Goal: Task Accomplishment & Management: Use online tool/utility

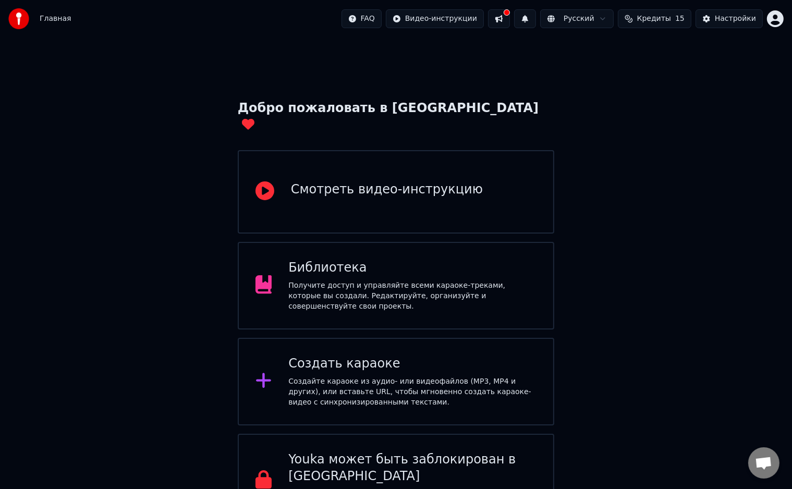
click at [488, 338] on div "Создать караоке Создайте караоке из аудио- или видеофайлов (MP3, MP4 и других),…" at bounding box center [396, 382] width 317 height 88
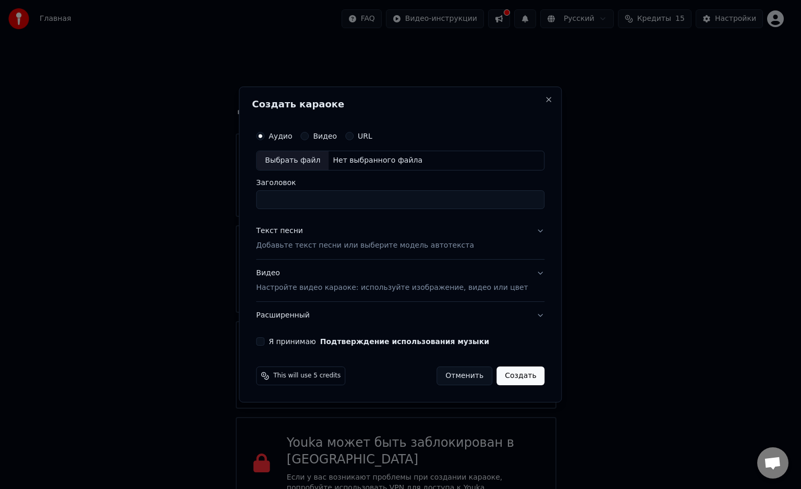
click at [307, 161] on div "Выбрать файл" at bounding box center [293, 160] width 72 height 19
type input "**********"
click at [366, 246] on p "Добавьте текст песни или выберите модель автотекста" at bounding box center [365, 245] width 218 height 10
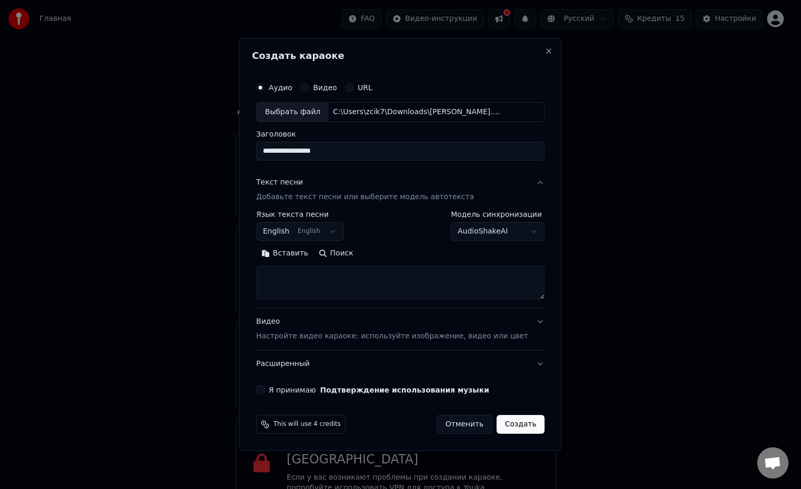
click at [298, 273] on textarea at bounding box center [400, 282] width 288 height 33
paste textarea "**********"
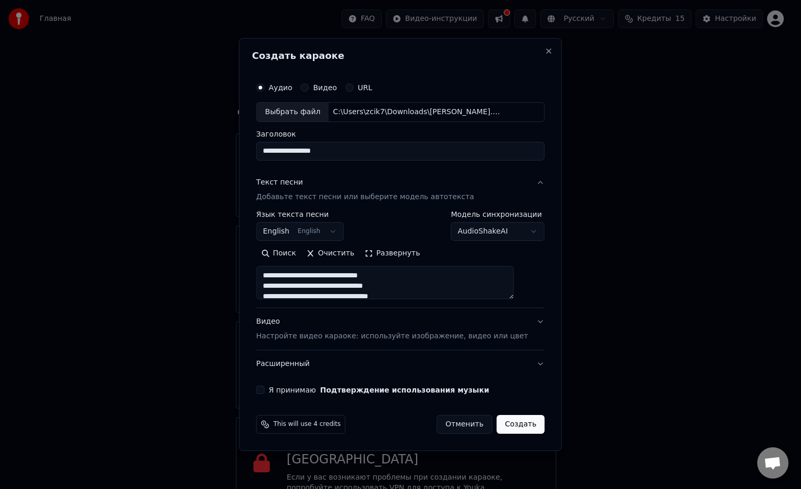
scroll to position [534, 0]
type textarea "**********"
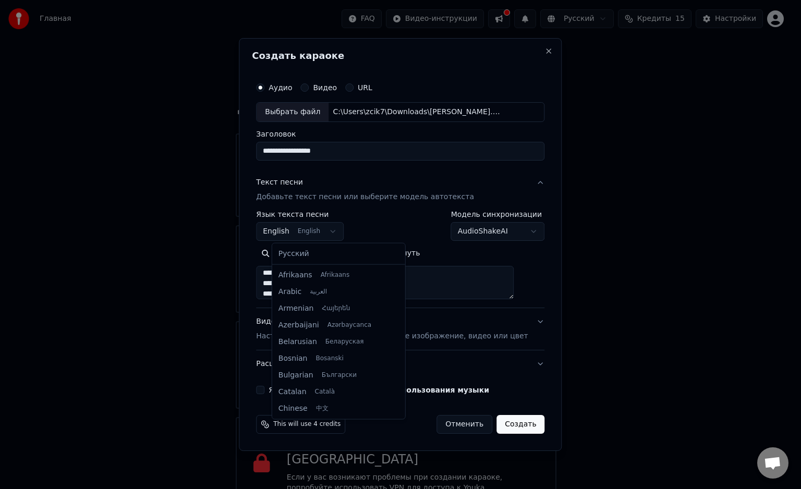
click at [332, 224] on body "Главная FAQ Видео-инструкции Русский Кредиты 15 Настройки Добро пожаловать в Yo…" at bounding box center [396, 255] width 792 height 511
click at [332, 226] on body "Главная FAQ Видео-инструкции Русский Кредиты 15 Настройки Добро пожаловать в Yo…" at bounding box center [396, 255] width 792 height 511
select select "**"
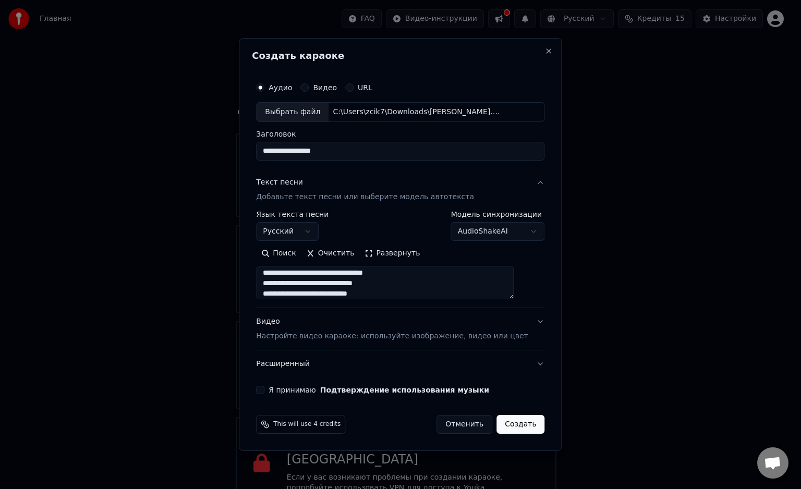
click at [302, 336] on p "Настройте видео караоке: используйте изображение, видео или цвет" at bounding box center [392, 336] width 272 height 10
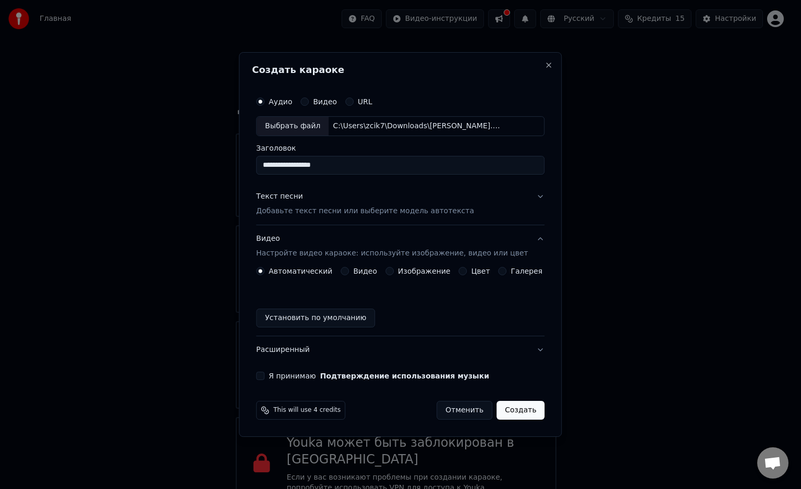
click at [393, 274] on button "Изображение" at bounding box center [389, 271] width 8 height 8
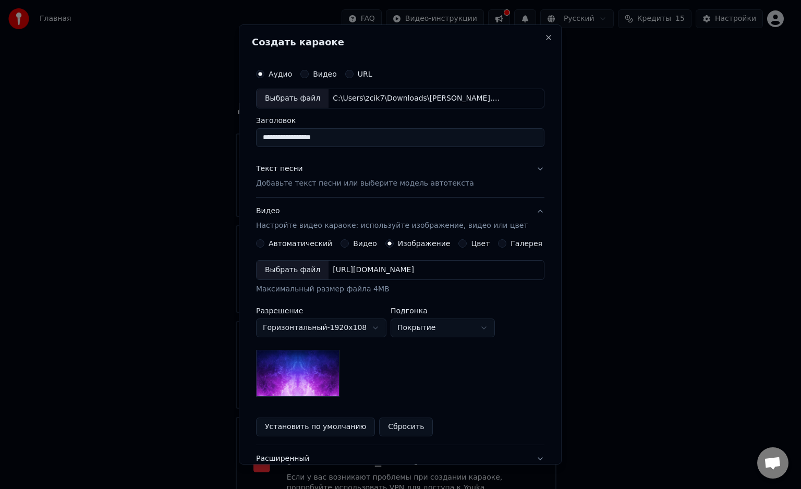
click at [302, 271] on div "Выбрать файл" at bounding box center [293, 270] width 72 height 19
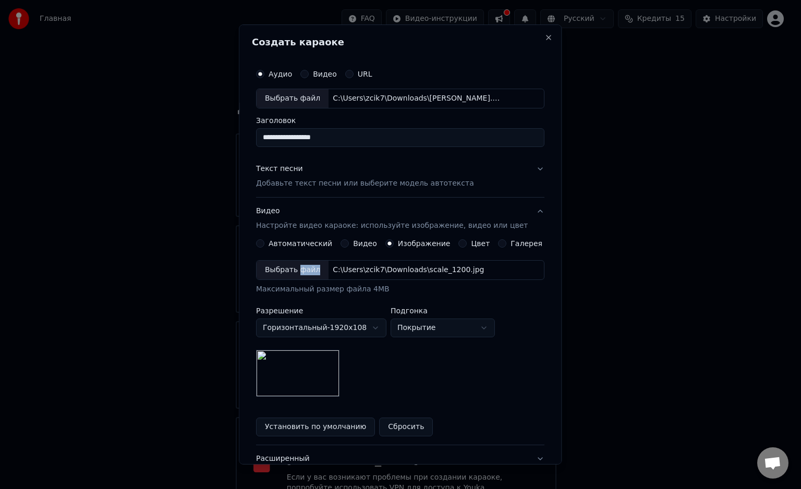
scroll to position [80, 0]
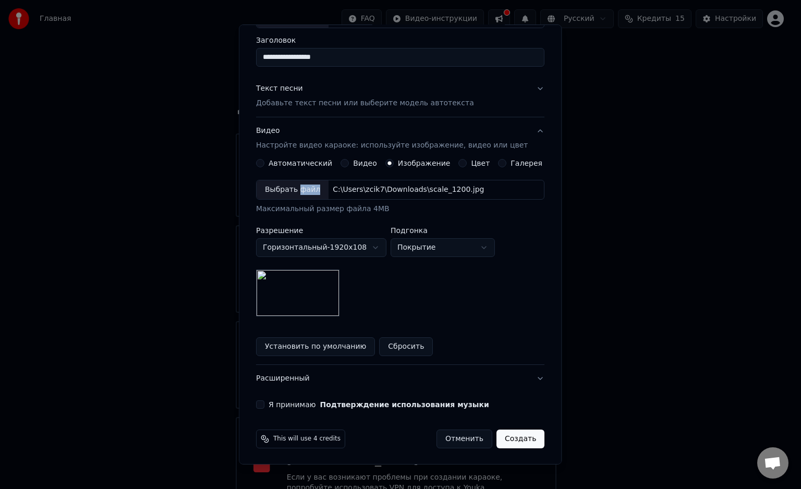
click at [264, 401] on button "Я принимаю Подтверждение использования музыки" at bounding box center [260, 405] width 8 height 8
click at [518, 438] on button "Создать" at bounding box center [520, 439] width 48 height 19
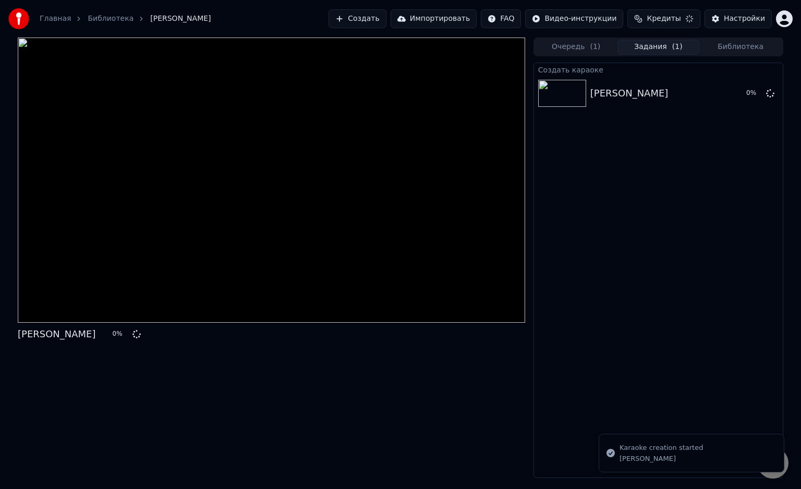
click at [452, 433] on div "[PERSON_NAME] 0 %" at bounding box center [271, 258] width 507 height 441
click at [764, 90] on div "1 %" at bounding box center [752, 93] width 45 height 13
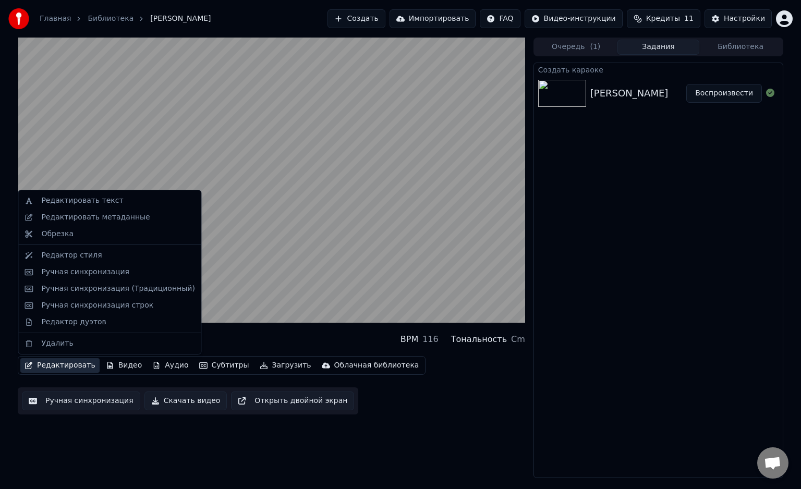
click at [60, 365] on button "Редактировать" at bounding box center [59, 365] width 79 height 15
click at [101, 202] on div "Редактировать текст" at bounding box center [82, 201] width 82 height 10
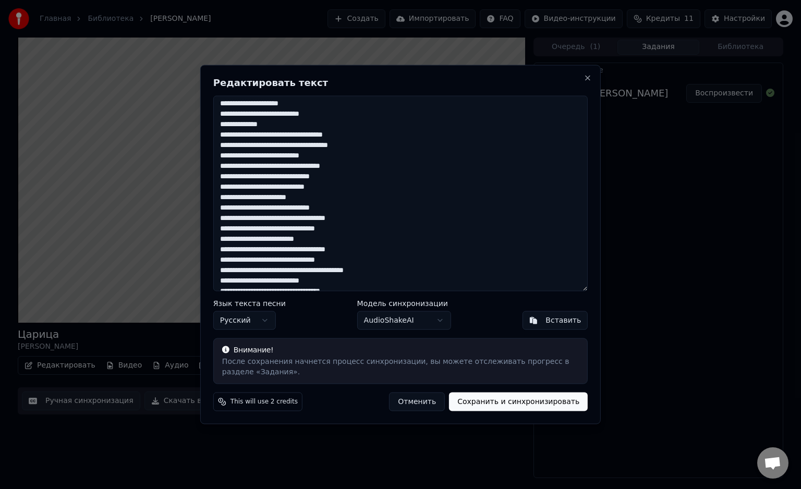
scroll to position [376, 0]
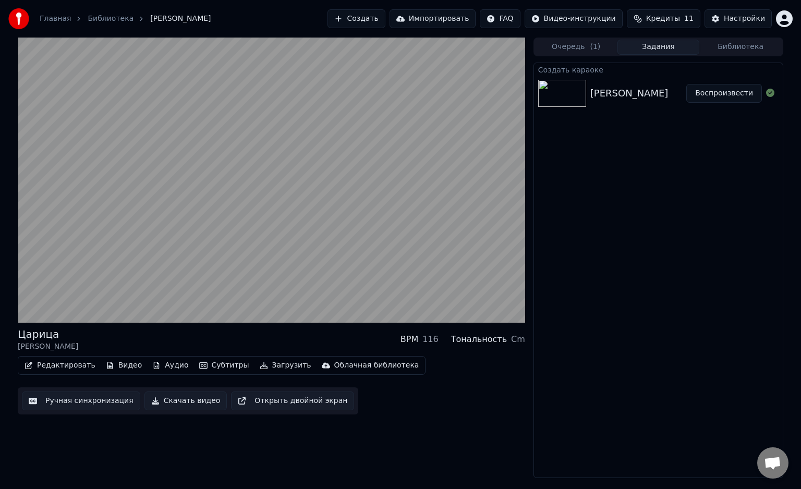
click at [178, 396] on button "Скачать видео" at bounding box center [185, 401] width 83 height 19
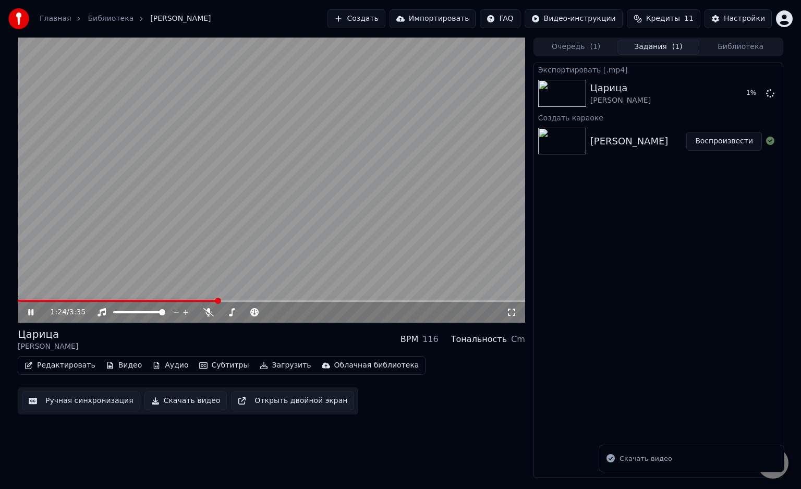
click at [144, 392] on button "Скачать видео" at bounding box center [185, 401] width 83 height 19
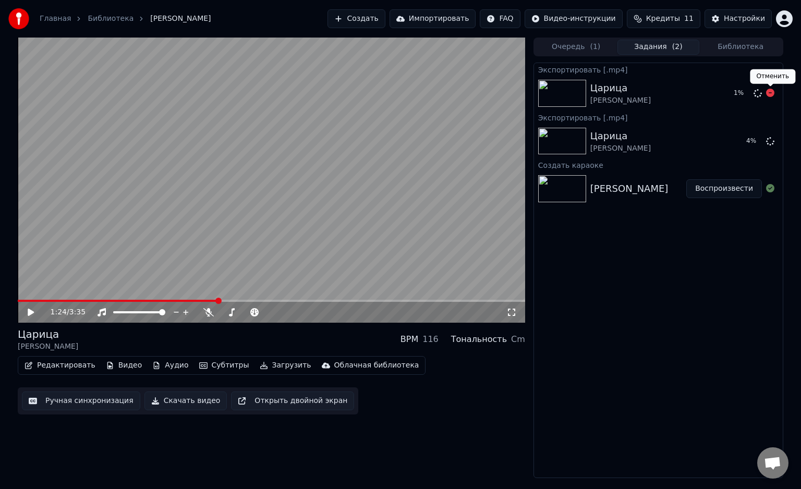
click at [770, 96] on icon at bounding box center [770, 93] width 8 height 8
click at [770, 92] on icon at bounding box center [770, 93] width 8 height 8
click at [385, 18] on button "Создать" at bounding box center [356, 18] width 57 height 19
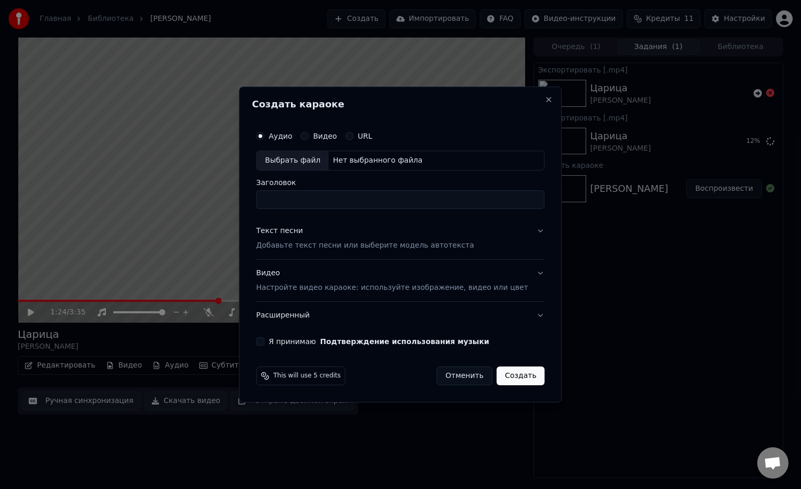
click at [317, 158] on div "Выбрать файл" at bounding box center [293, 160] width 72 height 19
type input "**********"
click at [355, 248] on p "Добавьте текст песни или выберите модель автотекста" at bounding box center [365, 245] width 218 height 10
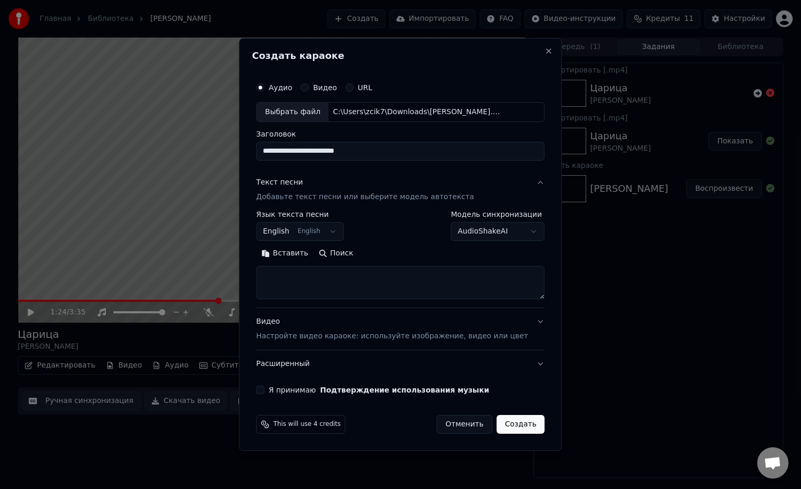
click at [320, 275] on textarea at bounding box center [400, 282] width 288 height 33
paste textarea "**********"
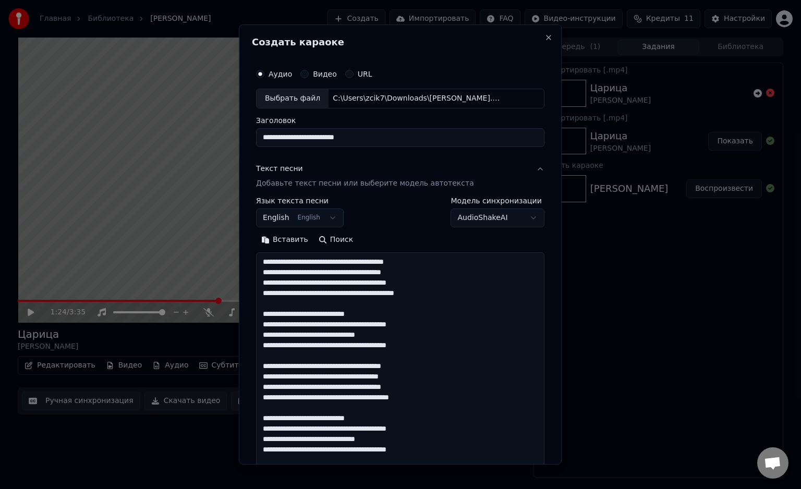
scroll to position [305, 0]
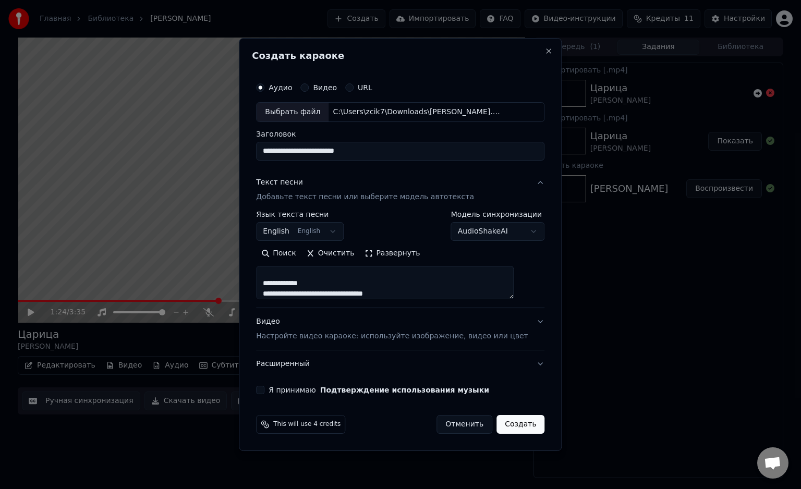
type textarea "**********"
click at [328, 337] on p "Настройте видео караоке: используйте изображение, видео или цвет" at bounding box center [392, 336] width 272 height 10
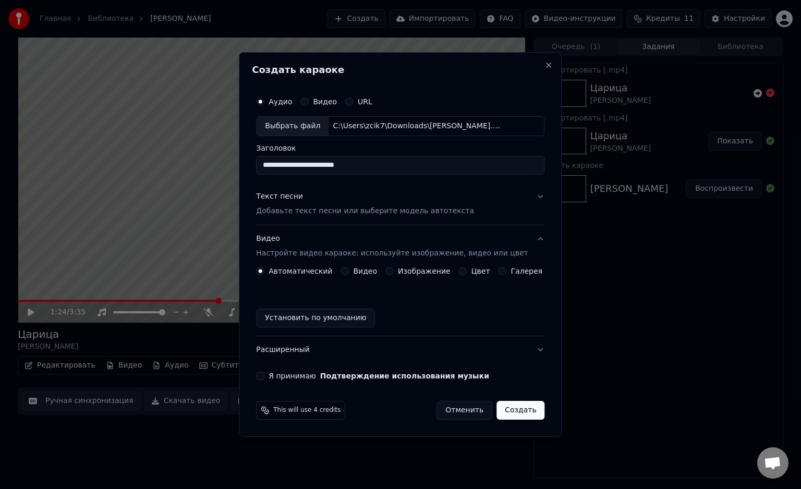
click at [394, 263] on button "Видео Настройте видео караоке: используйте изображение, видео или цвет" at bounding box center [400, 246] width 288 height 42
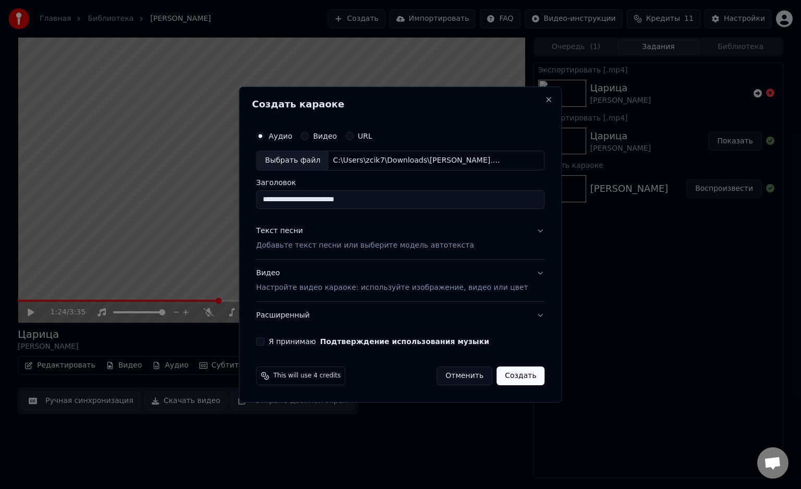
click at [391, 292] on p "Настройте видео караоке: используйте изображение, видео или цвет" at bounding box center [392, 288] width 272 height 10
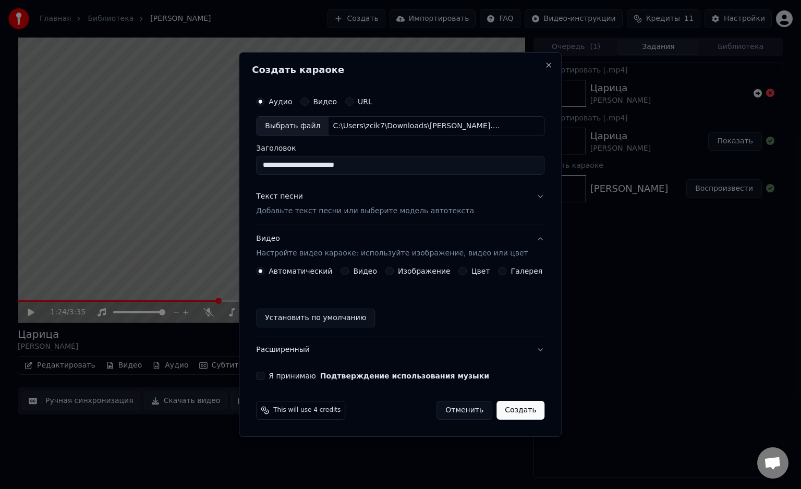
click at [392, 275] on button "Изображение" at bounding box center [389, 271] width 8 height 8
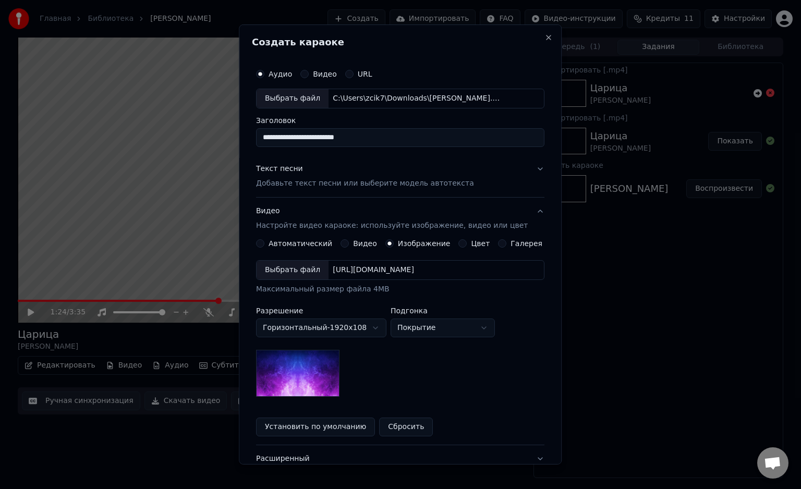
click at [298, 262] on div "Выбрать файл" at bounding box center [293, 270] width 72 height 19
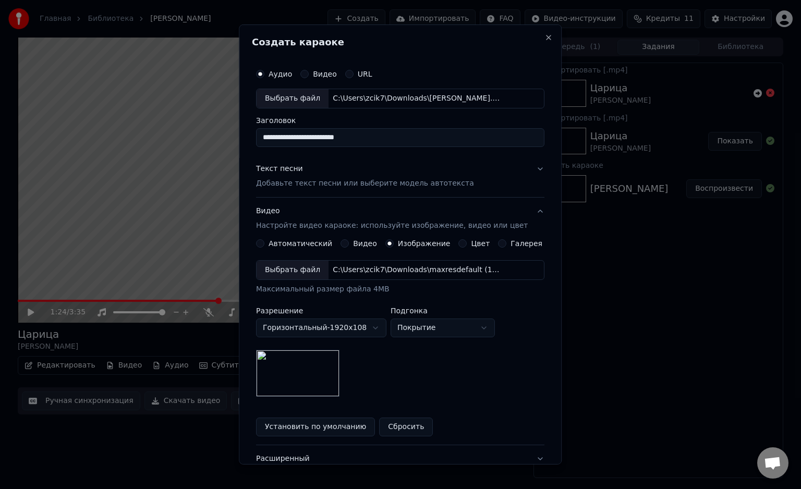
scroll to position [80, 0]
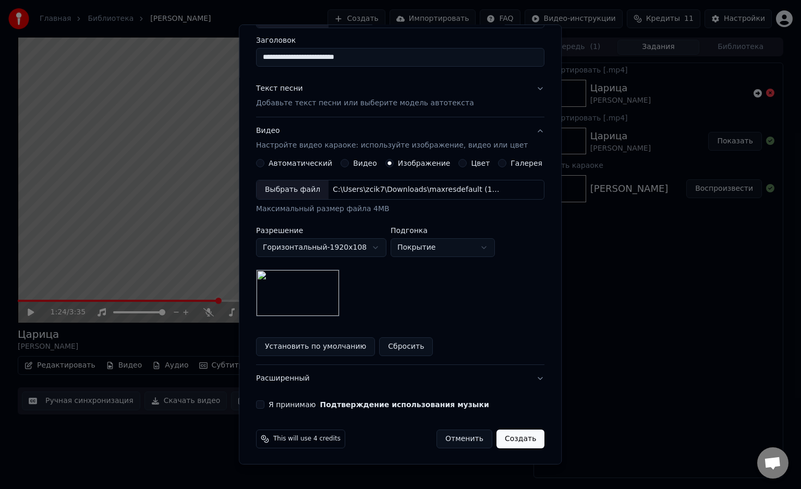
click at [264, 401] on button "Я принимаю Подтверждение использования музыки" at bounding box center [260, 405] width 8 height 8
click at [510, 439] on button "Создать" at bounding box center [520, 439] width 48 height 19
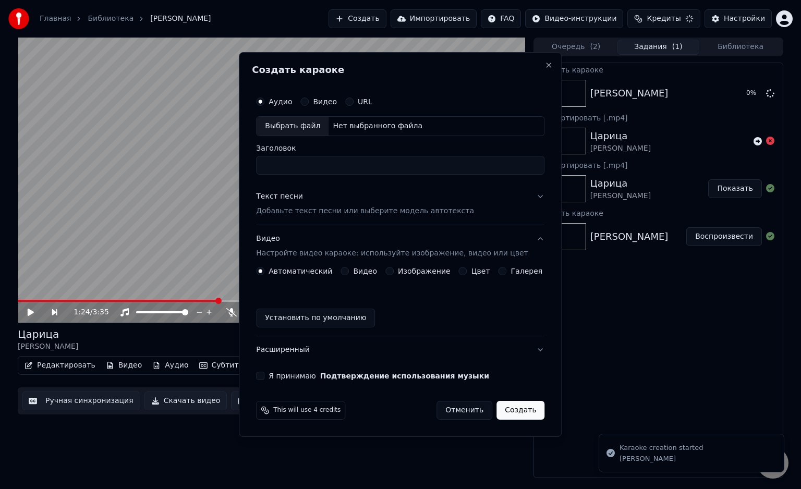
scroll to position [0, 0]
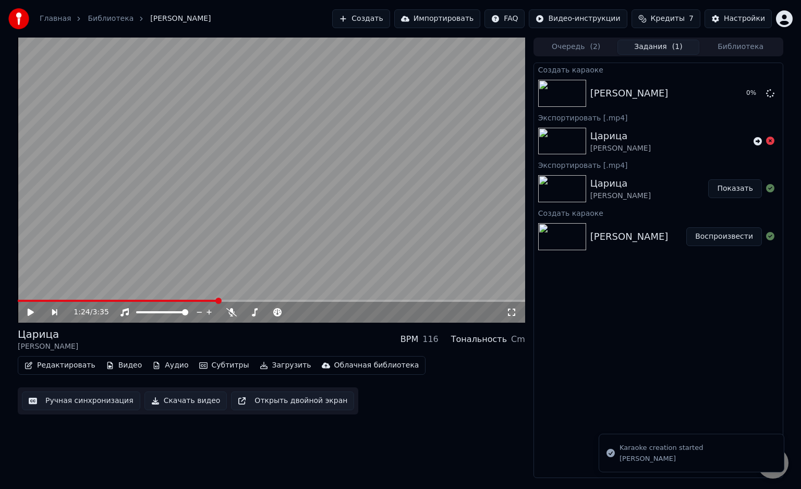
click at [728, 185] on button "Показать" at bounding box center [735, 188] width 54 height 19
click at [738, 87] on button "Воспроизвести" at bounding box center [724, 93] width 76 height 19
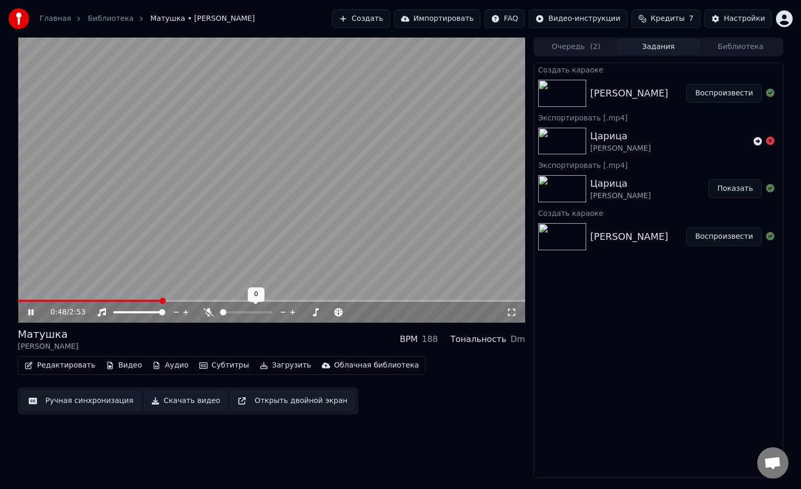
click at [220, 313] on span at bounding box center [246, 312] width 52 height 2
click at [162, 399] on button "Скачать видео" at bounding box center [185, 401] width 83 height 19
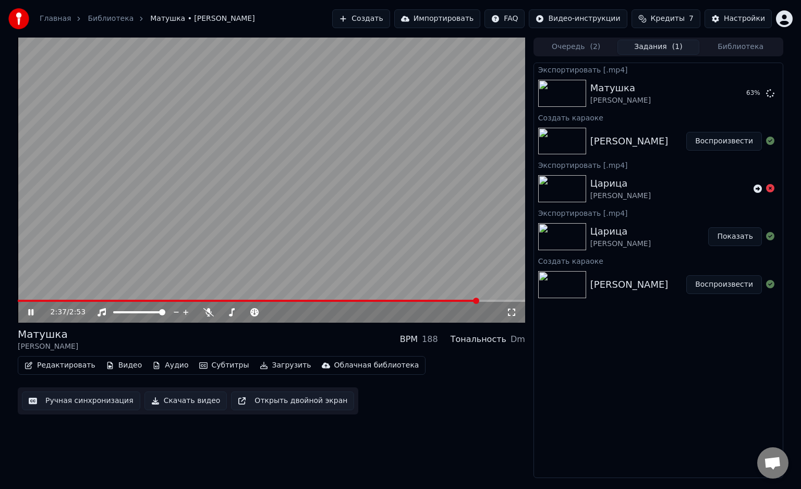
click at [144, 392] on button "Скачать видео" at bounding box center [185, 401] width 83 height 19
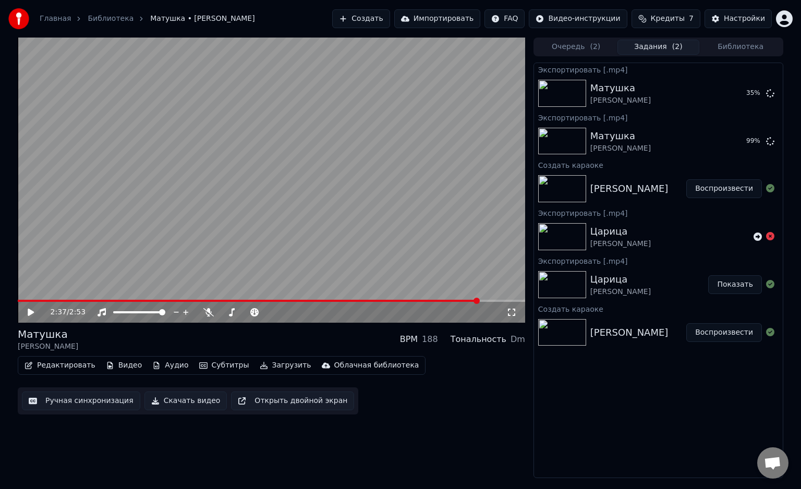
click at [390, 19] on button "Создать" at bounding box center [360, 18] width 57 height 19
click at [772, 93] on icon at bounding box center [770, 93] width 8 height 8
click at [390, 23] on button "Создать" at bounding box center [360, 18] width 57 height 19
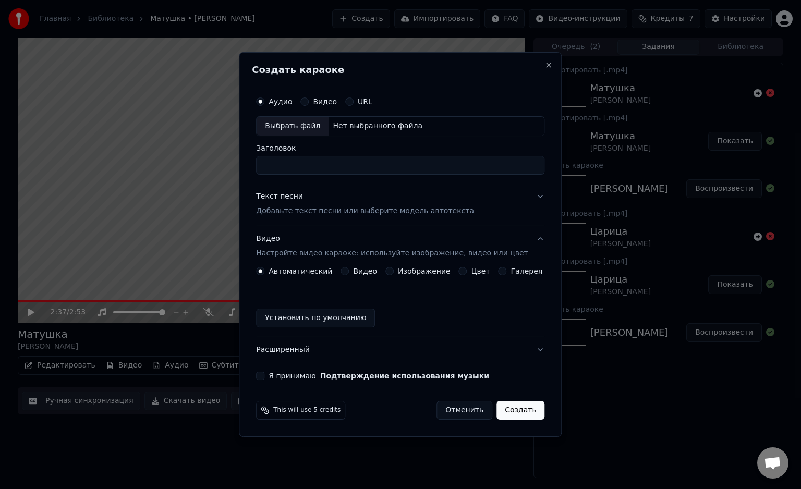
click at [305, 123] on div "Выбрать файл" at bounding box center [293, 126] width 72 height 19
type input "**********"
click at [317, 214] on p "Добавьте текст песни или выберите модель автотекста" at bounding box center [365, 211] width 218 height 10
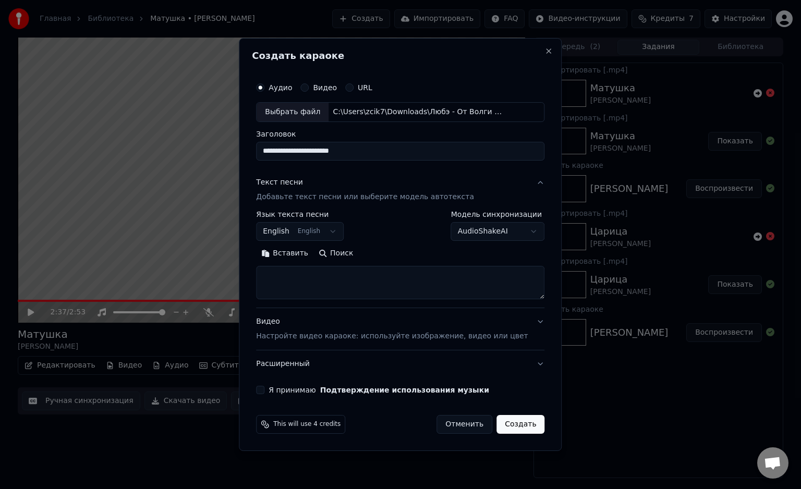
click at [313, 276] on textarea at bounding box center [400, 282] width 288 height 33
paste textarea "**********"
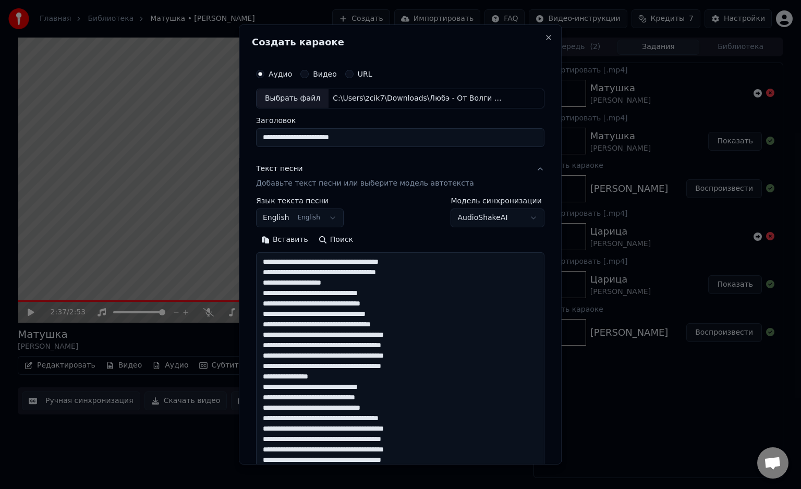
scroll to position [211, 0]
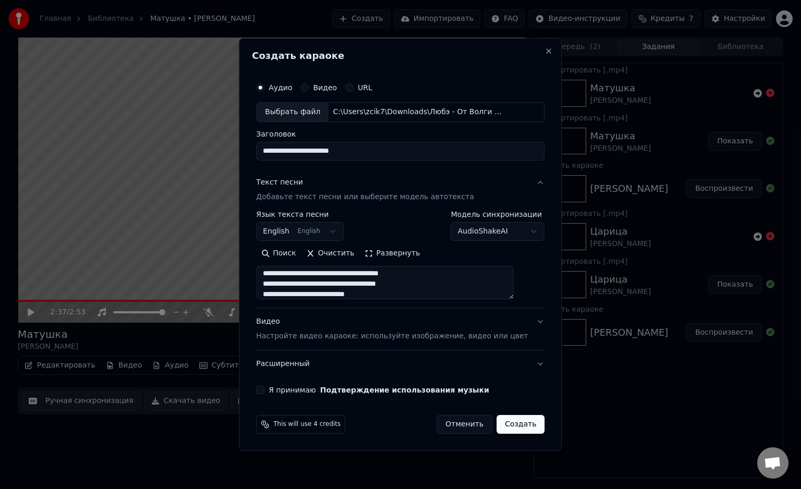
type textarea "**********"
click at [299, 336] on p "Настройте видео караоке: используйте изображение, видео или цвет" at bounding box center [392, 336] width 272 height 10
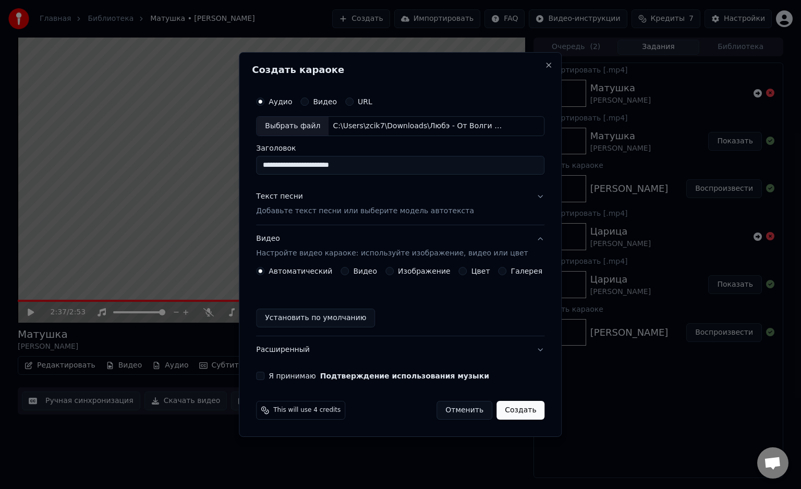
click at [356, 274] on div "Видео" at bounding box center [359, 271] width 37 height 8
click at [402, 268] on label "Изображение" at bounding box center [424, 271] width 53 height 7
click at [394, 267] on button "Изображение" at bounding box center [389, 271] width 8 height 8
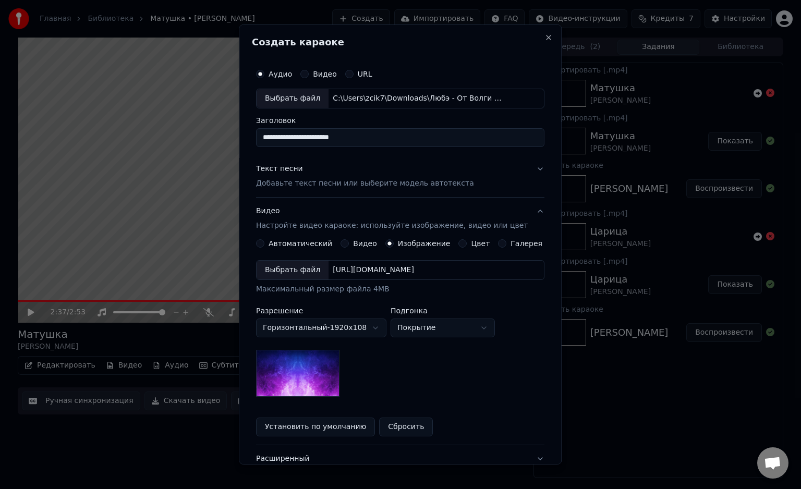
click at [308, 267] on div "Выбрать файл" at bounding box center [293, 270] width 72 height 19
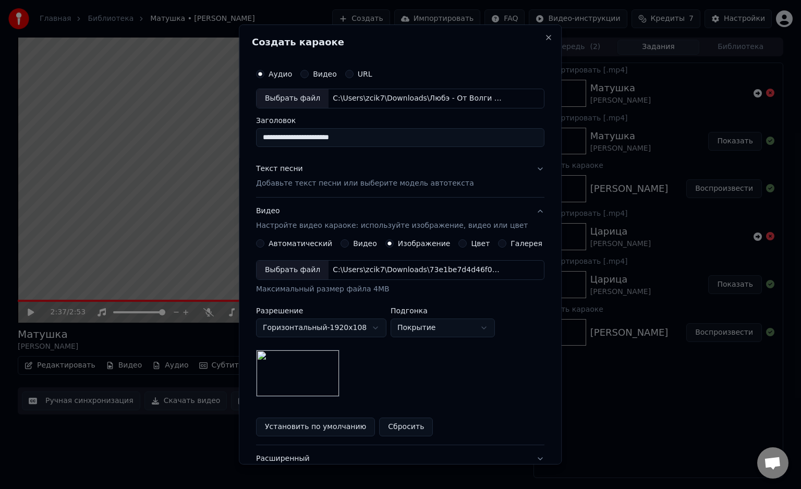
scroll to position [80, 0]
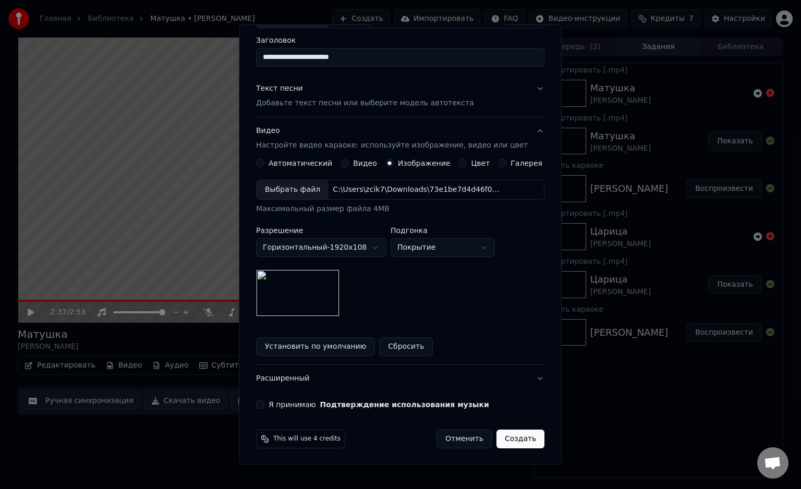
click at [264, 403] on button "Я принимаю Подтверждение использования музыки" at bounding box center [260, 405] width 8 height 8
click at [499, 440] on button "Создать" at bounding box center [520, 439] width 48 height 19
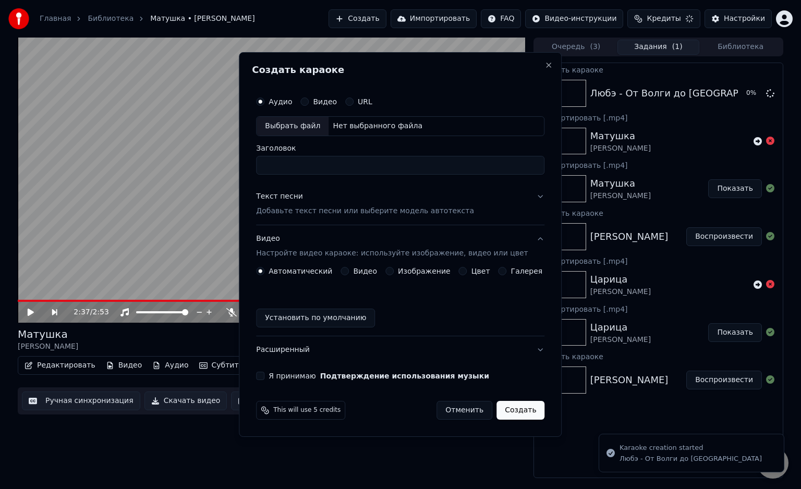
scroll to position [0, 0]
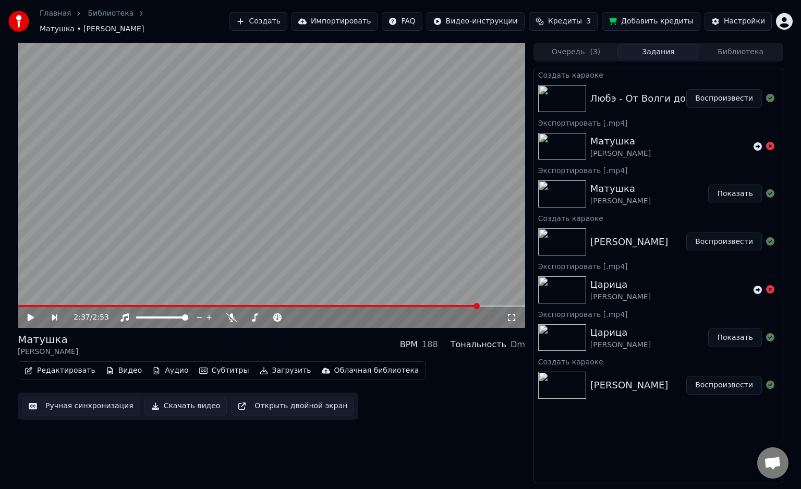
click at [720, 90] on button "Воспроизвести" at bounding box center [724, 98] width 76 height 19
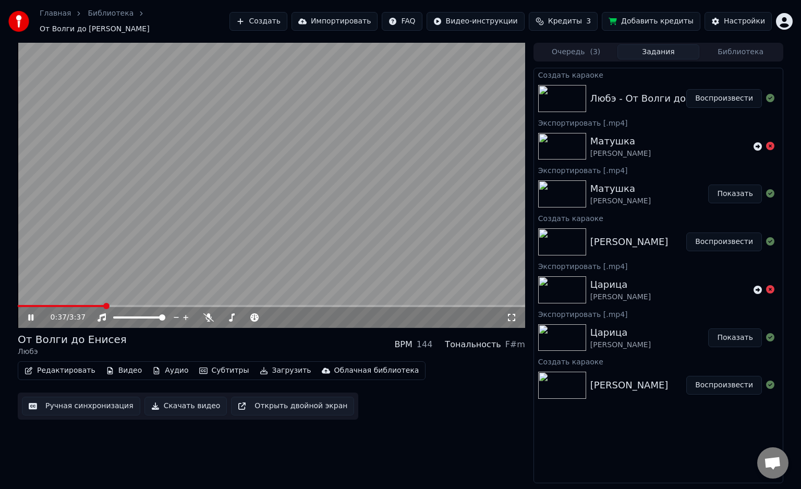
click at [19, 299] on video at bounding box center [271, 185] width 507 height 285
click at [19, 305] on span at bounding box center [61, 306] width 87 height 2
click at [167, 404] on button "Скачать видео" at bounding box center [185, 406] width 83 height 19
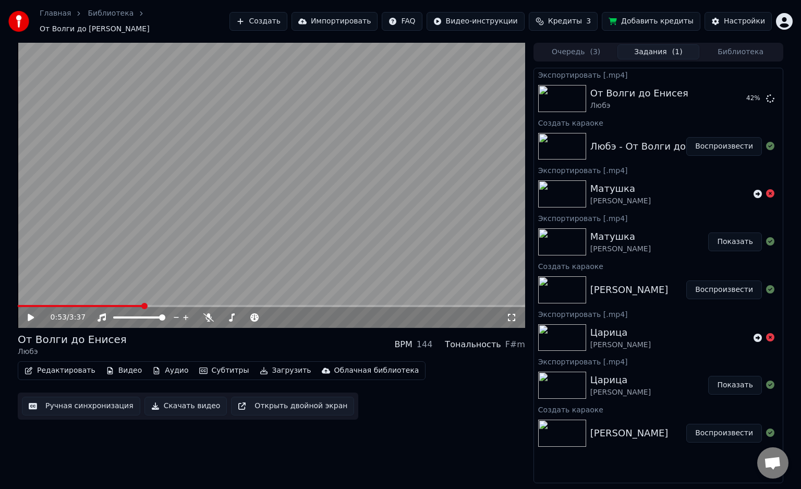
click at [144, 397] on button "Скачать видео" at bounding box center [185, 406] width 83 height 19
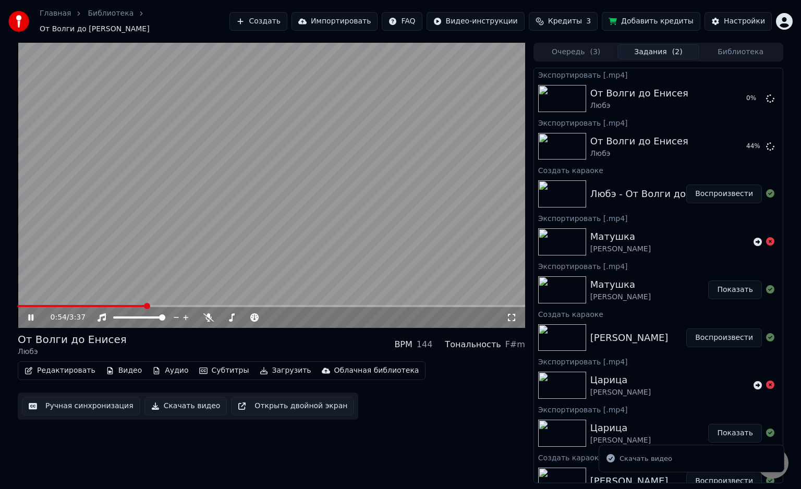
scroll to position [16, 0]
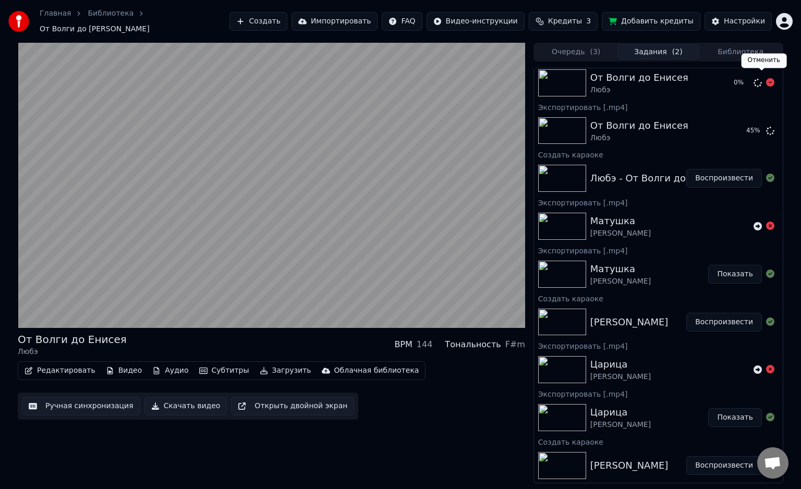
click at [766, 78] on icon at bounding box center [770, 82] width 8 height 8
